Goal: Find specific page/section: Find specific page/section

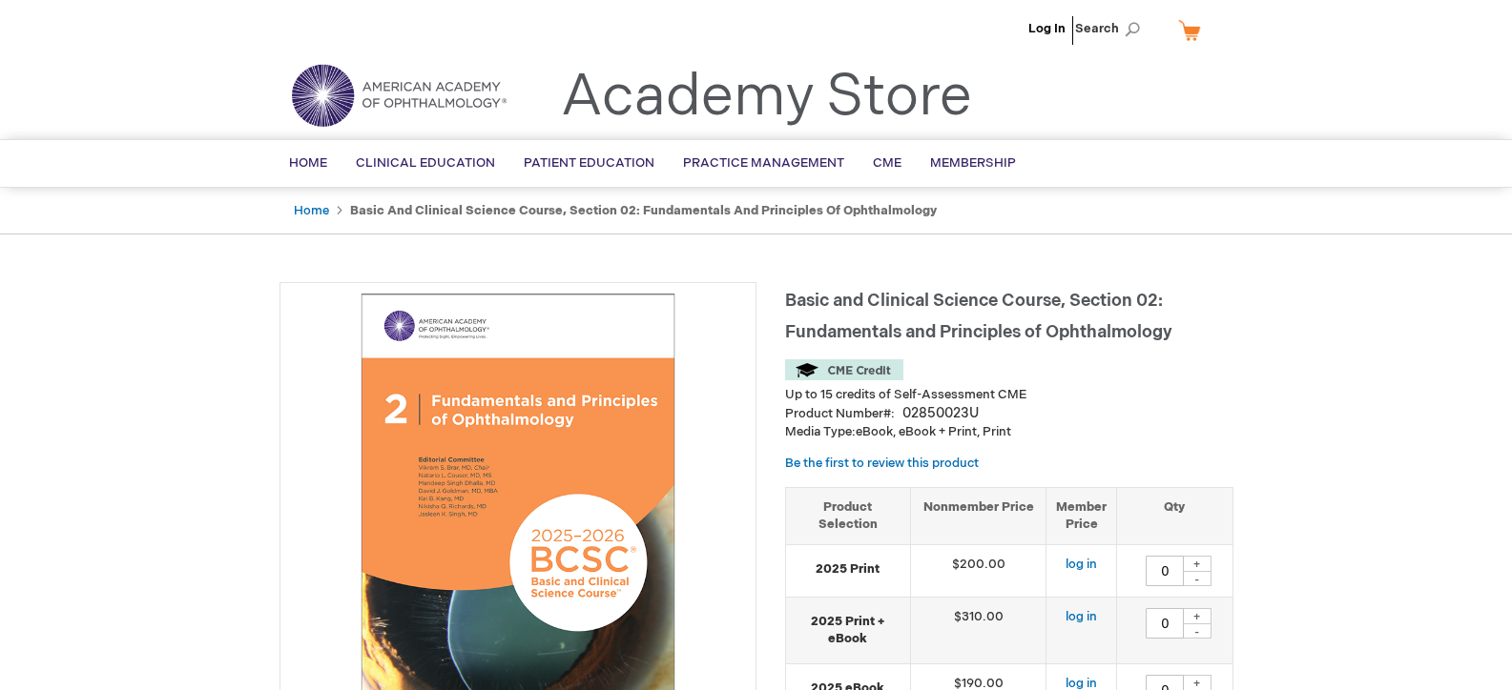
type input "0"
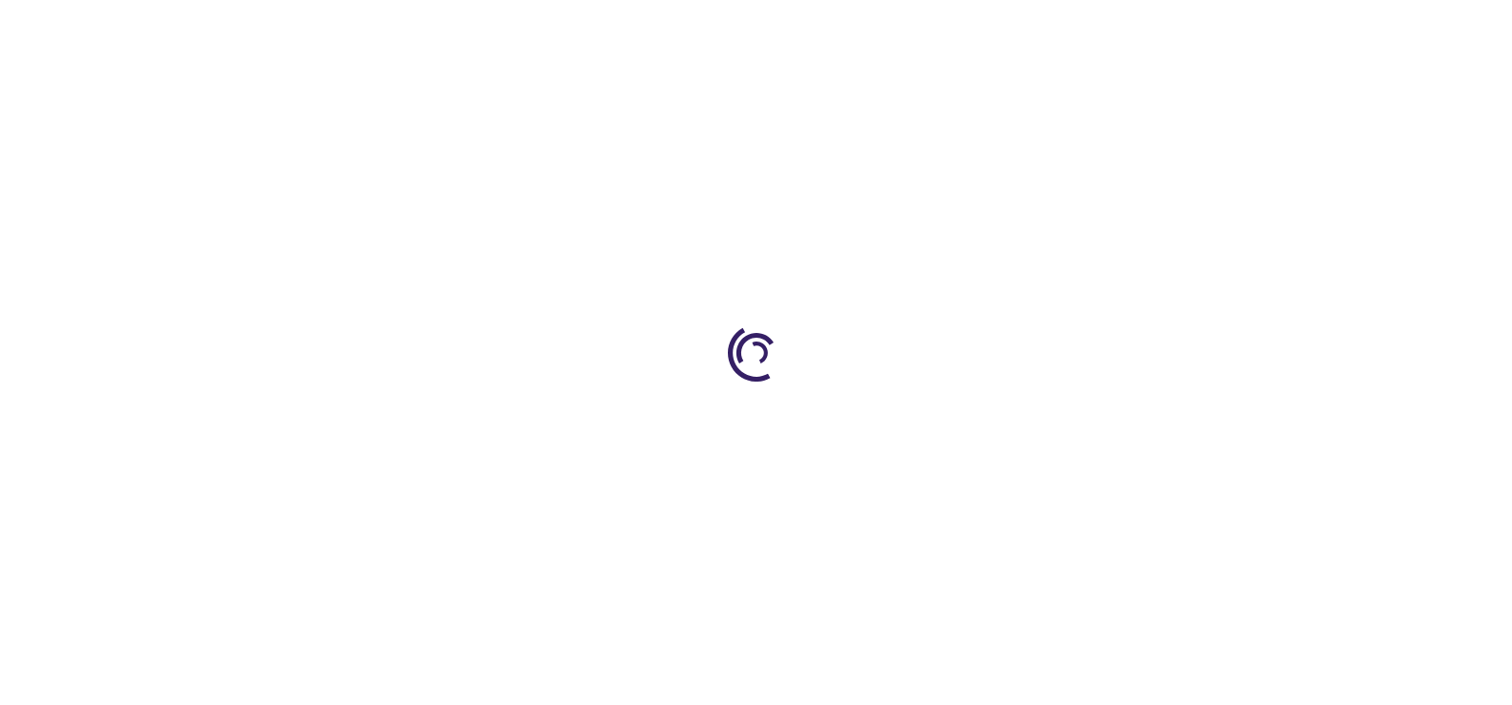
type input "0"
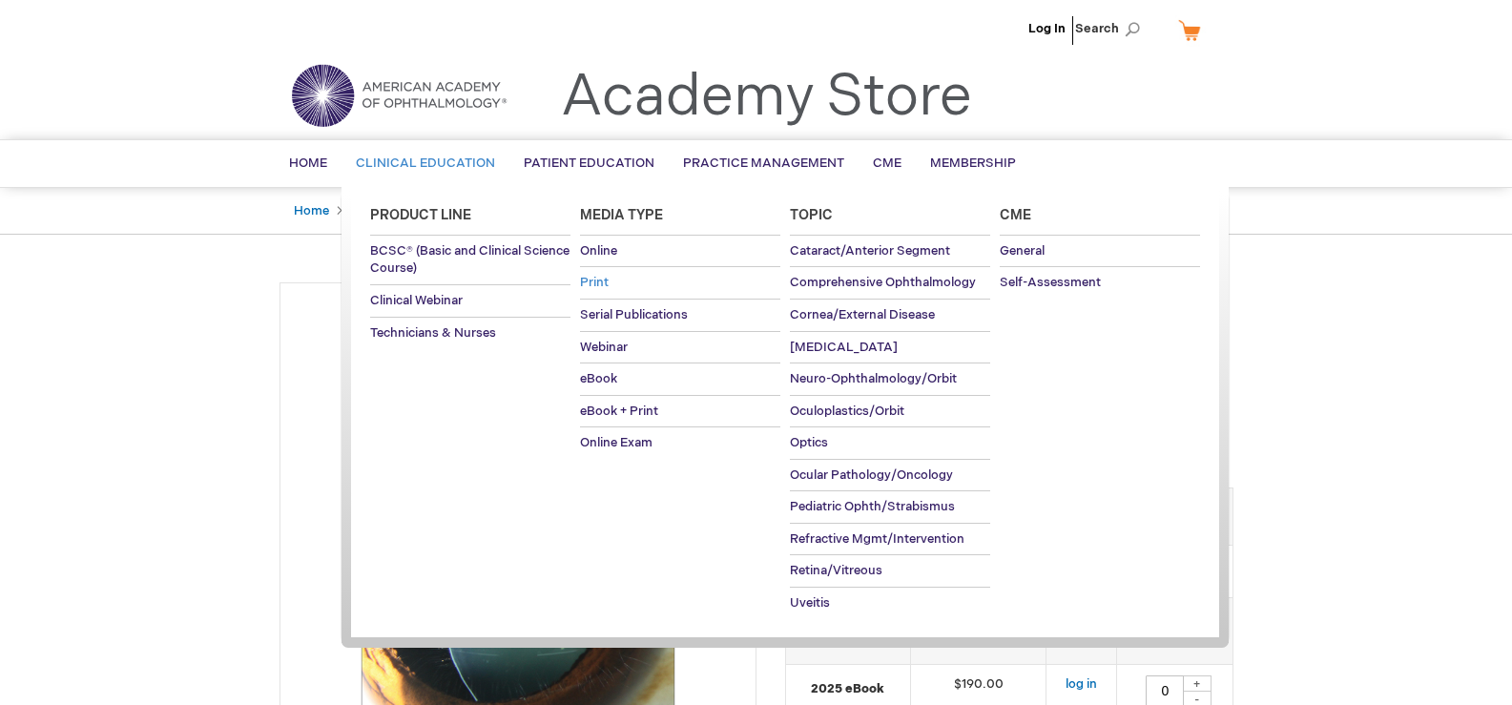
click at [604, 279] on span "Print" at bounding box center [594, 282] width 29 height 15
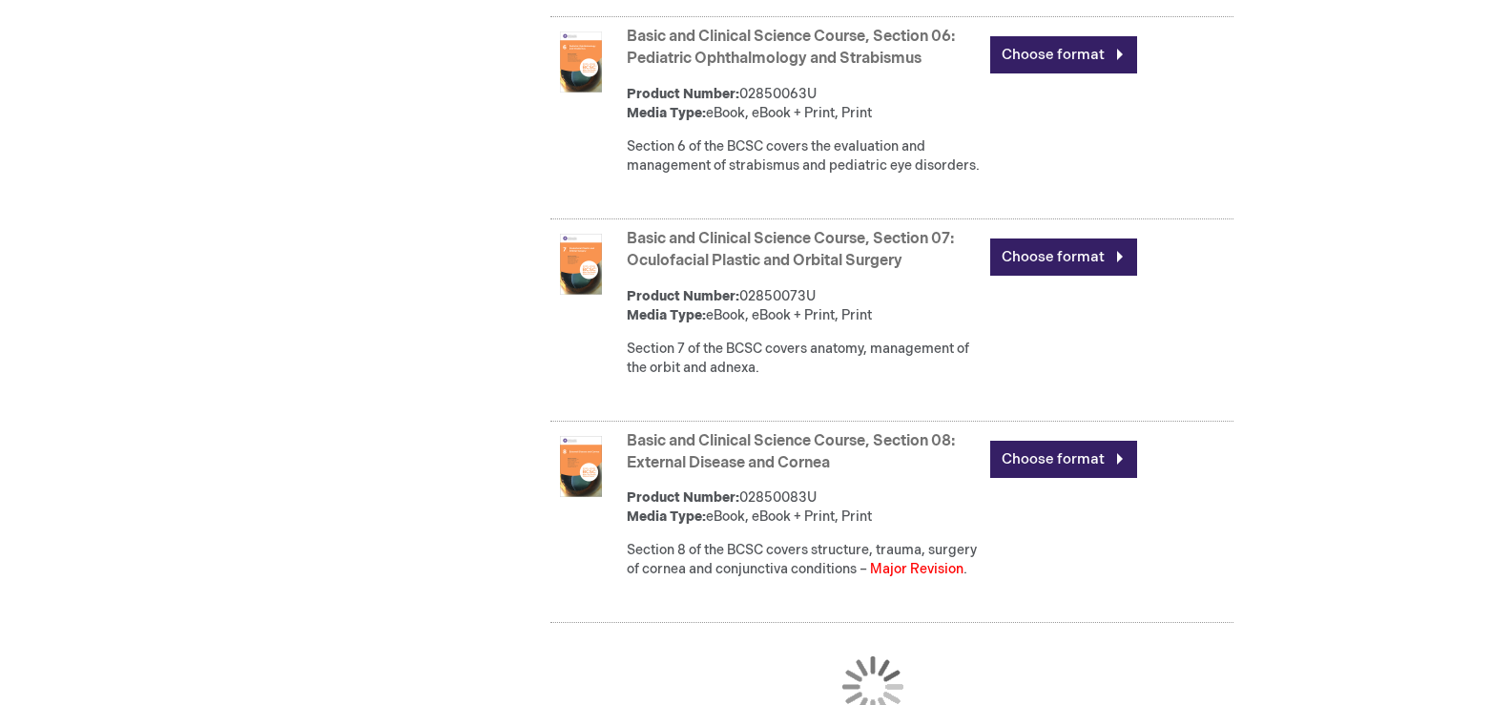
scroll to position [1812, 0]
